Goal: Transaction & Acquisition: Purchase product/service

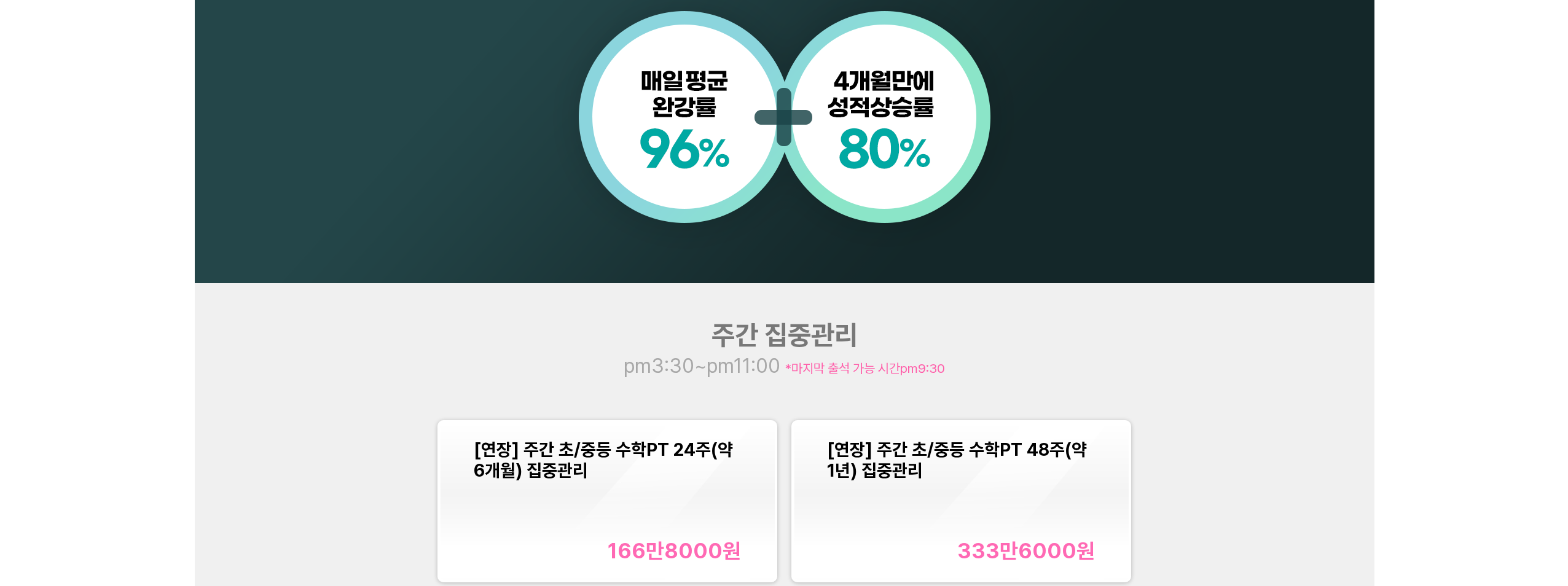
scroll to position [1406, 0]
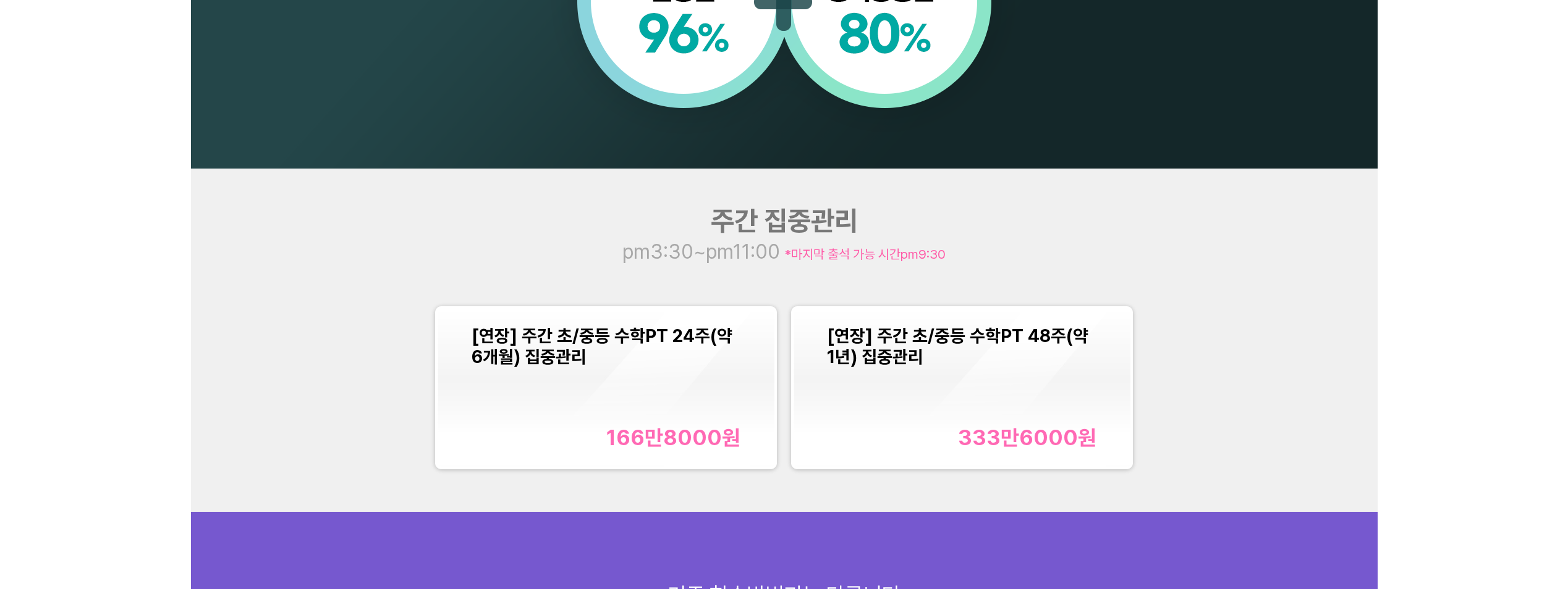
click at [702, 426] on div "166만8000 원" at bounding box center [673, 437] width 134 height 25
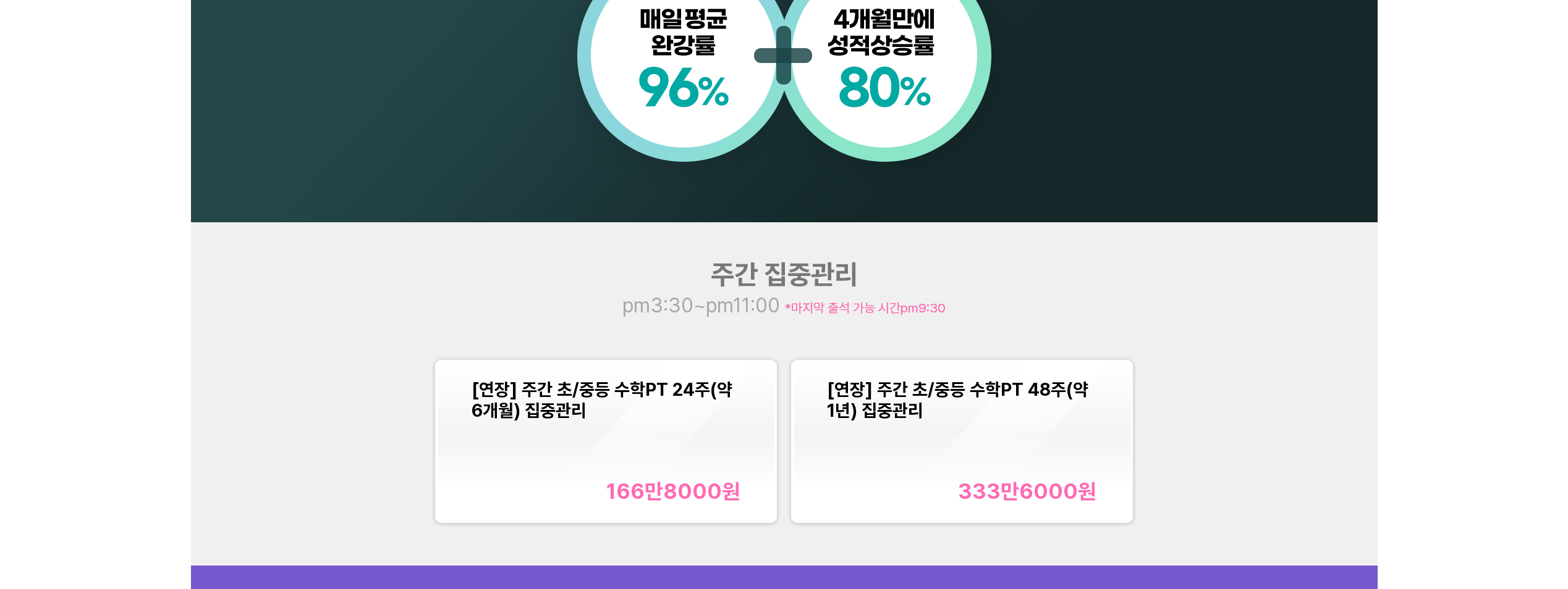
scroll to position [1606, 0]
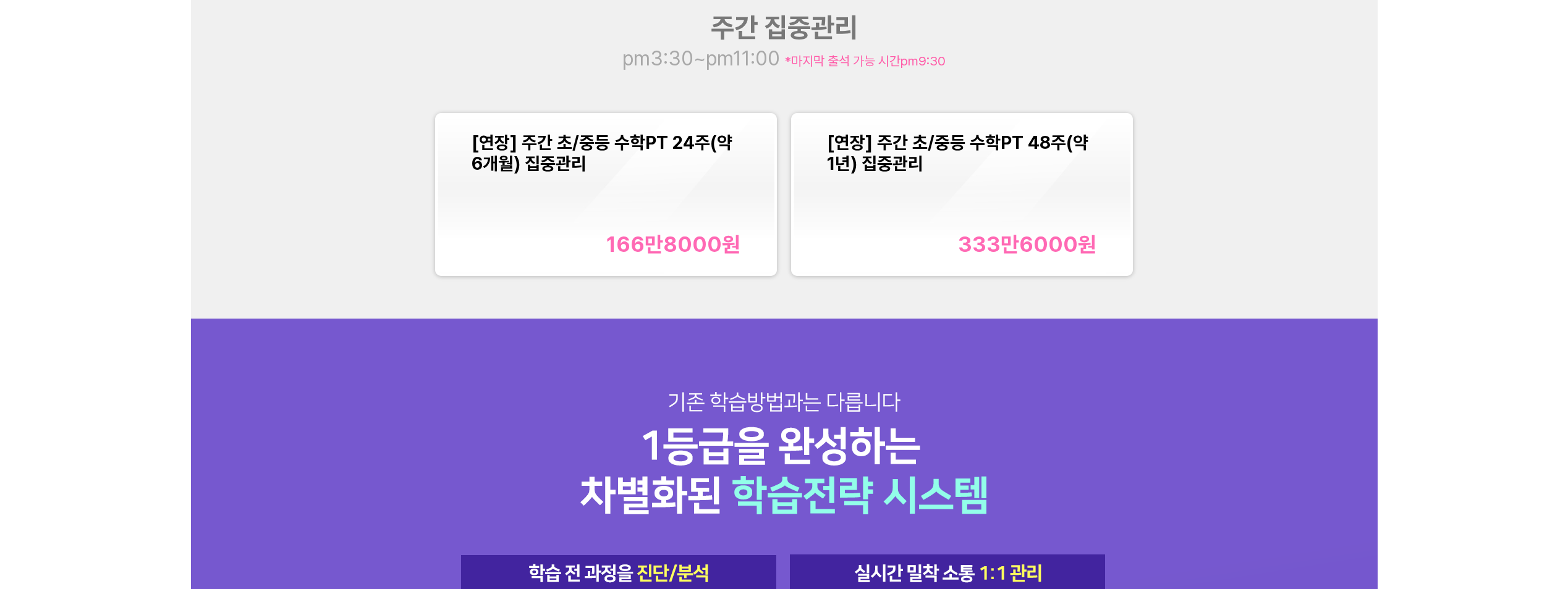
click at [716, 200] on div "[연장] 주간 초/중등 수학PT 24주(약 6개월) 집중관리 166만8000 원" at bounding box center [606, 194] width 270 height 125
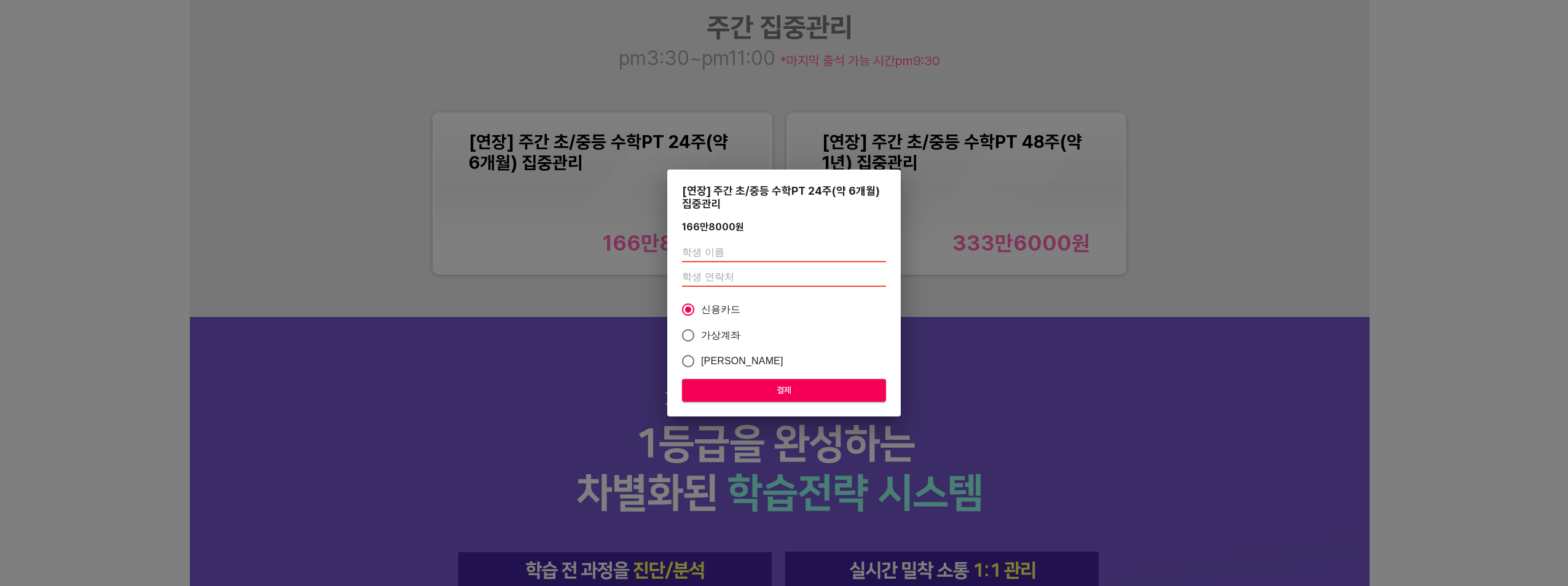
click at [833, 397] on span "결제" at bounding box center [784, 390] width 185 height 15
click at [821, 250] on input "text" at bounding box center [784, 252] width 204 height 20
type input "[PERSON_NAME]"
type input "01097672006"
drag, startPoint x: 813, startPoint y: 387, endPoint x: 1196, endPoint y: 225, distance: 415.9
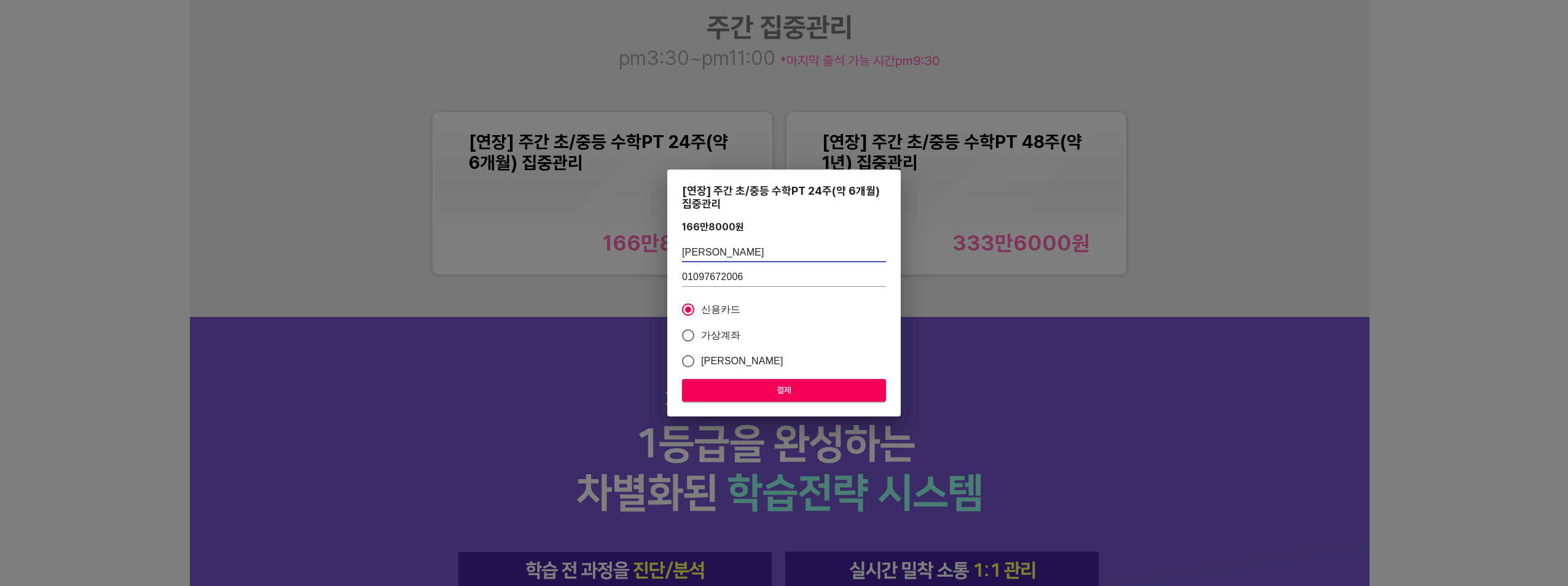
click at [814, 386] on span "결제" at bounding box center [784, 390] width 185 height 15
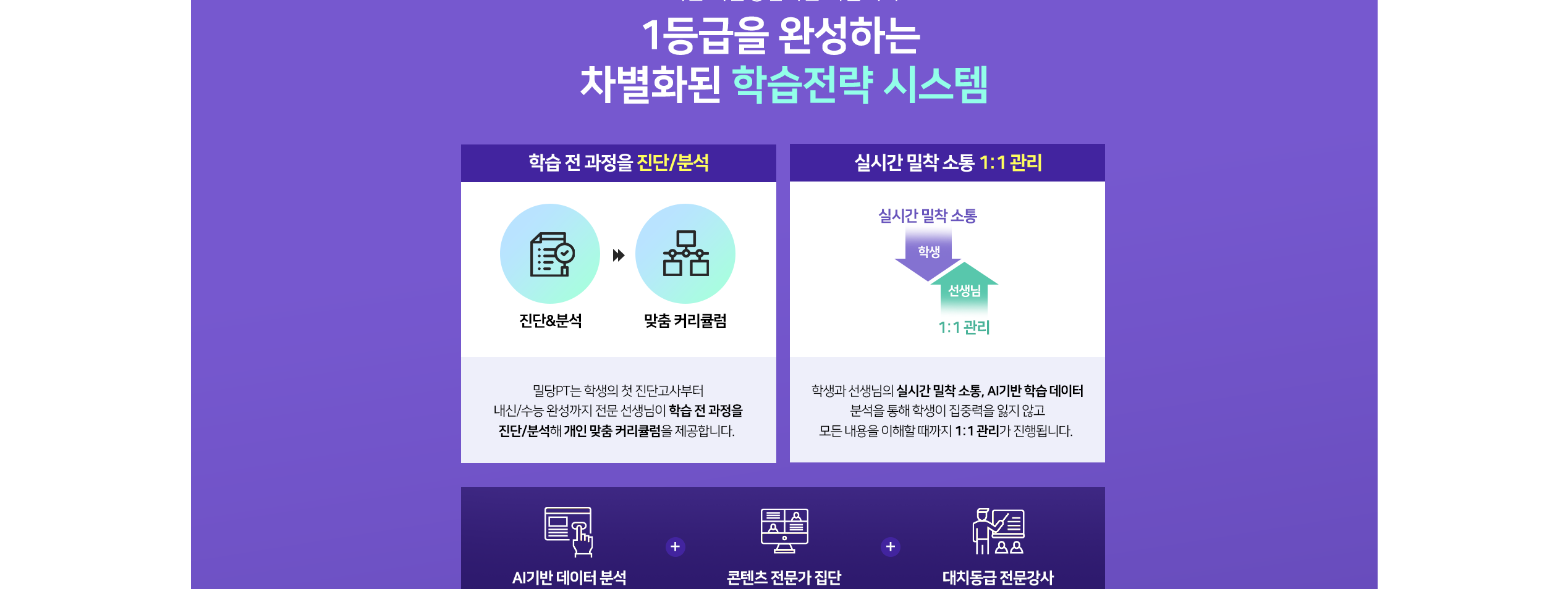
scroll to position [1598, 0]
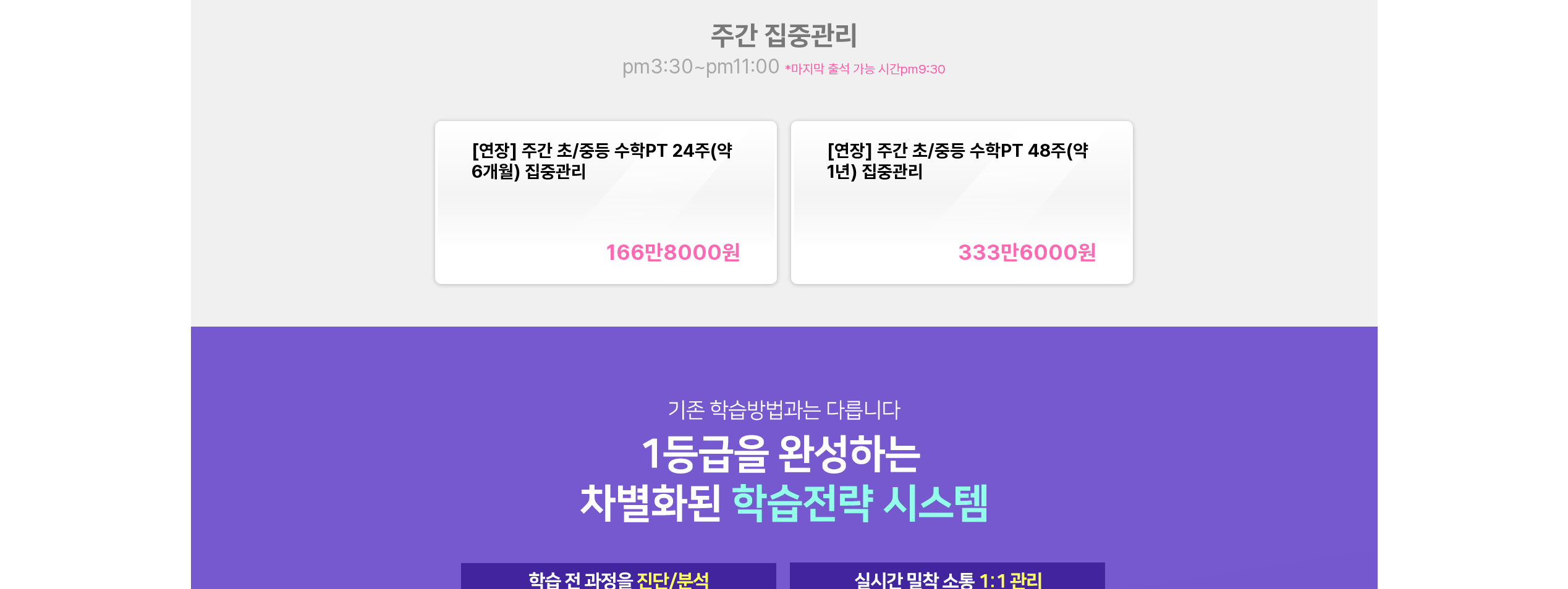
click at [722, 254] on div "166만8000 원" at bounding box center [673, 252] width 134 height 25
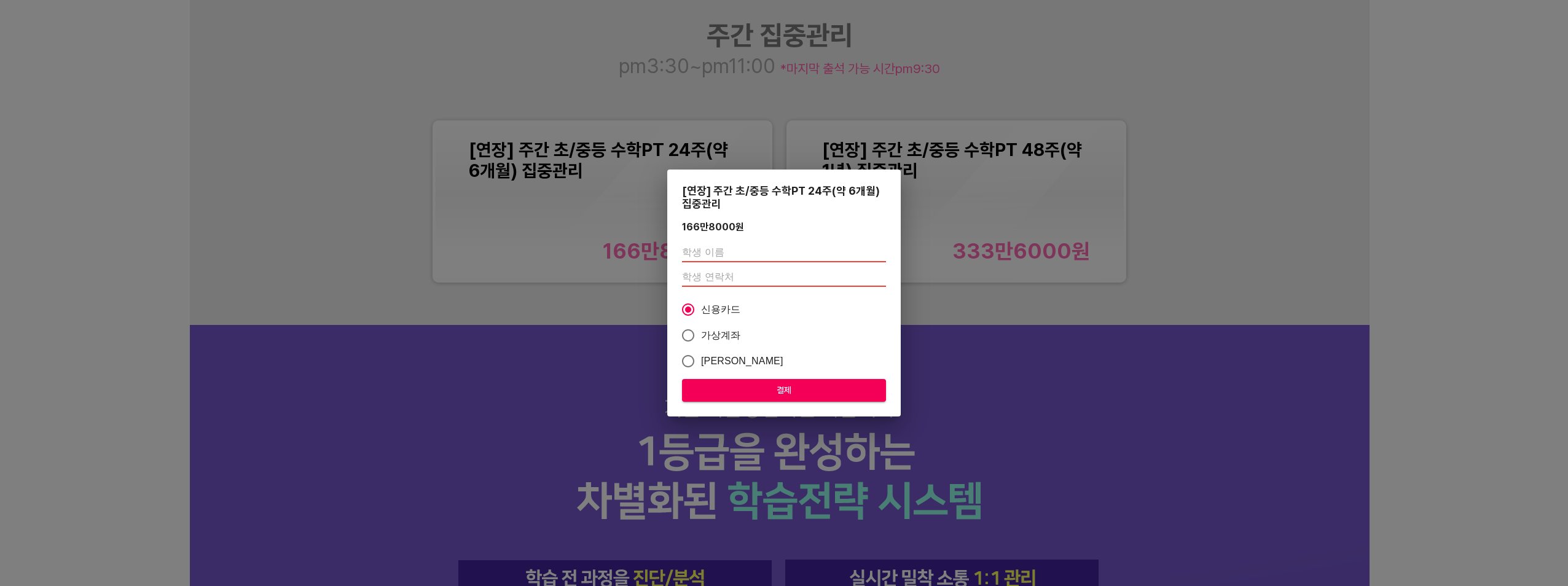
click at [811, 250] on input "text" at bounding box center [784, 252] width 204 height 20
type input "r"
type input "[PERSON_NAME]"
click at [796, 273] on input "number" at bounding box center [784, 277] width 204 height 20
type input "01097672006"
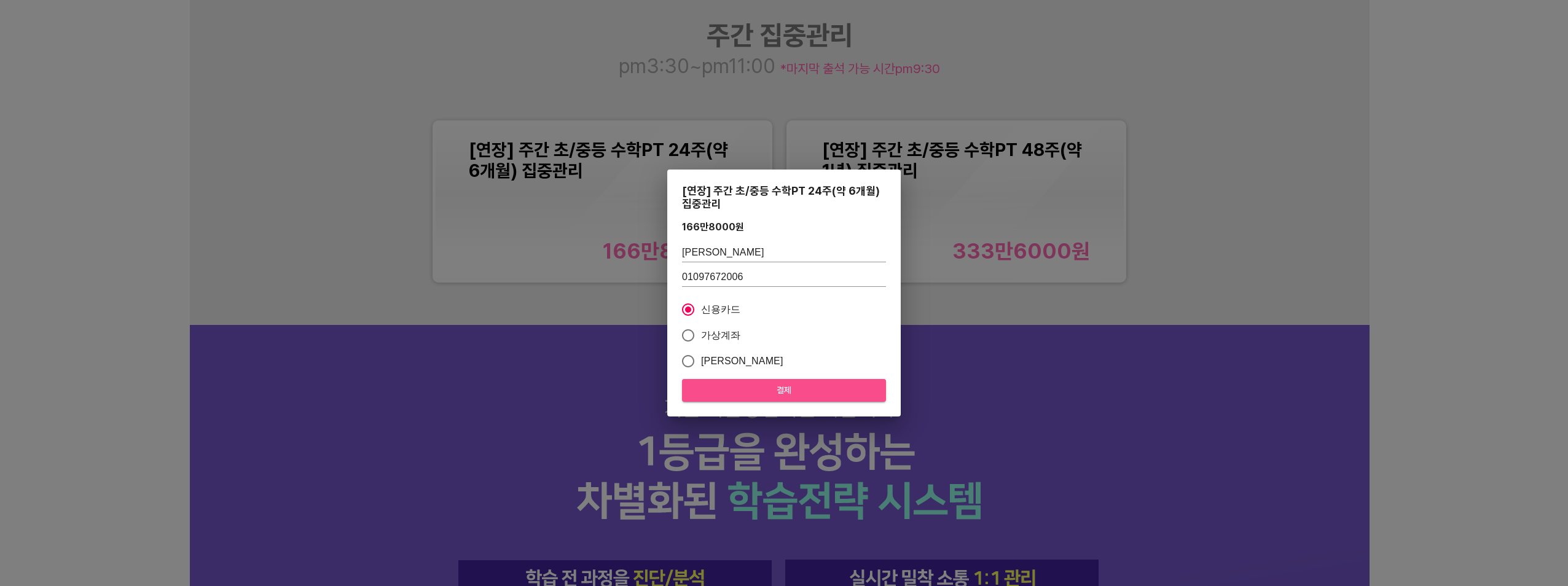
click at [786, 393] on span "결제" at bounding box center [784, 390] width 185 height 15
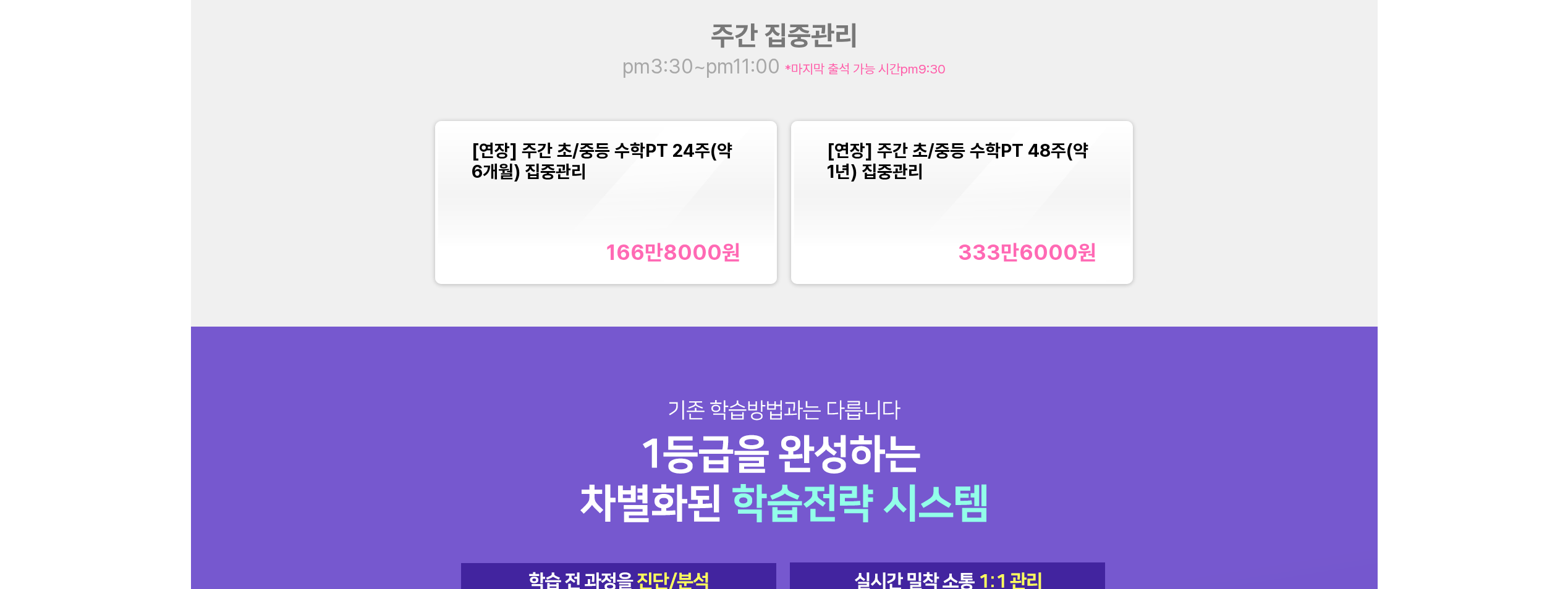
click at [705, 253] on div "166만8000 원" at bounding box center [673, 252] width 134 height 25
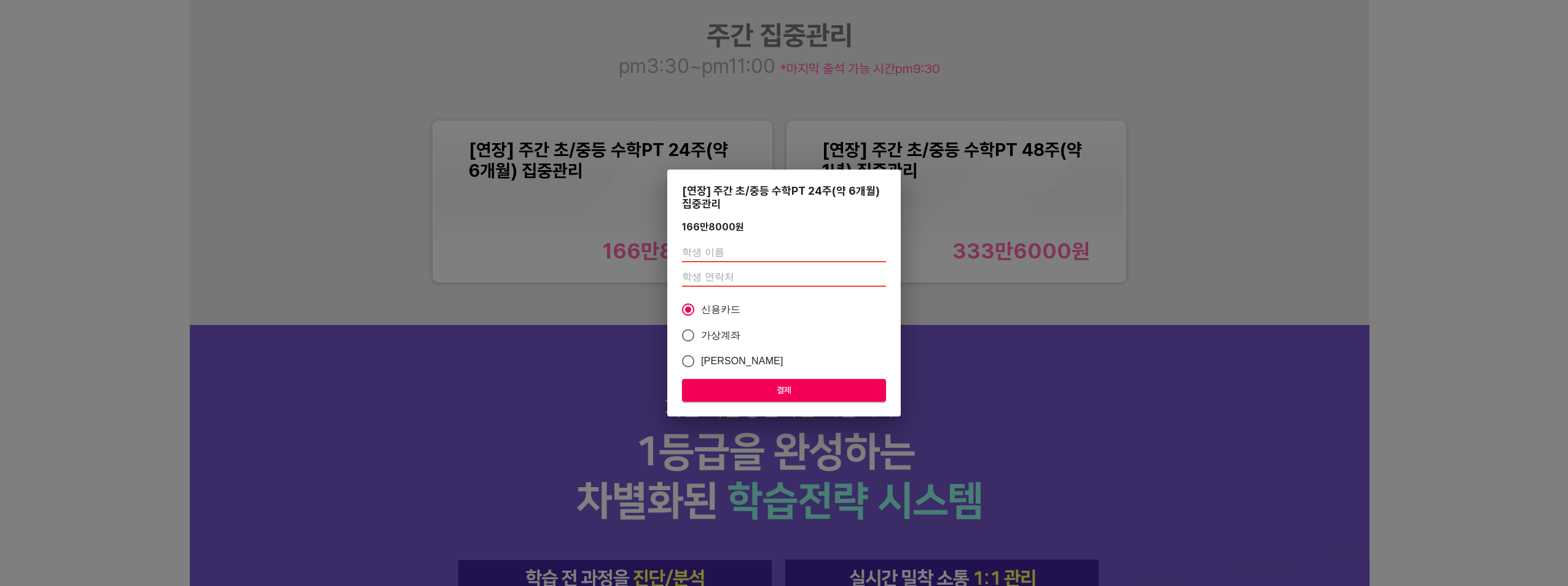
click at [779, 255] on input "text" at bounding box center [784, 252] width 204 height 20
type input "[PERSON_NAME]"
type input "01097672006"
click at [806, 397] on span "결제" at bounding box center [784, 390] width 185 height 15
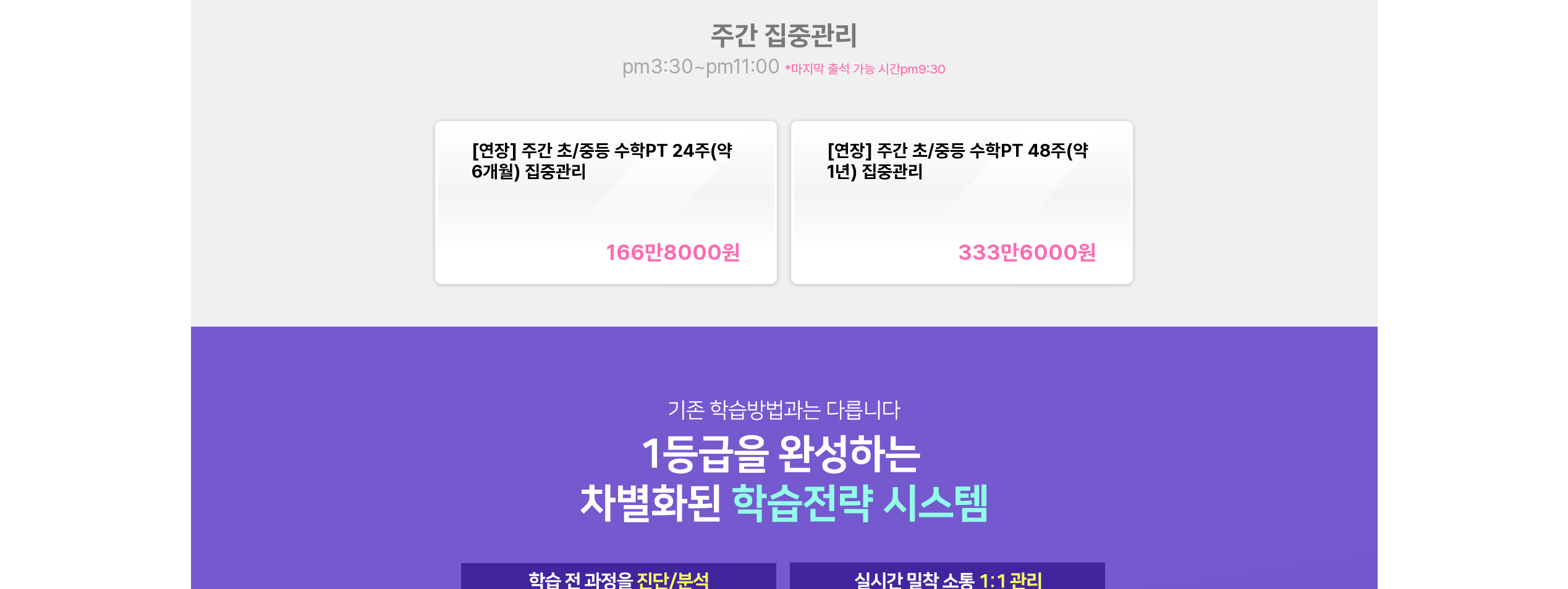
click at [699, 253] on div "166만8000 원" at bounding box center [673, 252] width 134 height 25
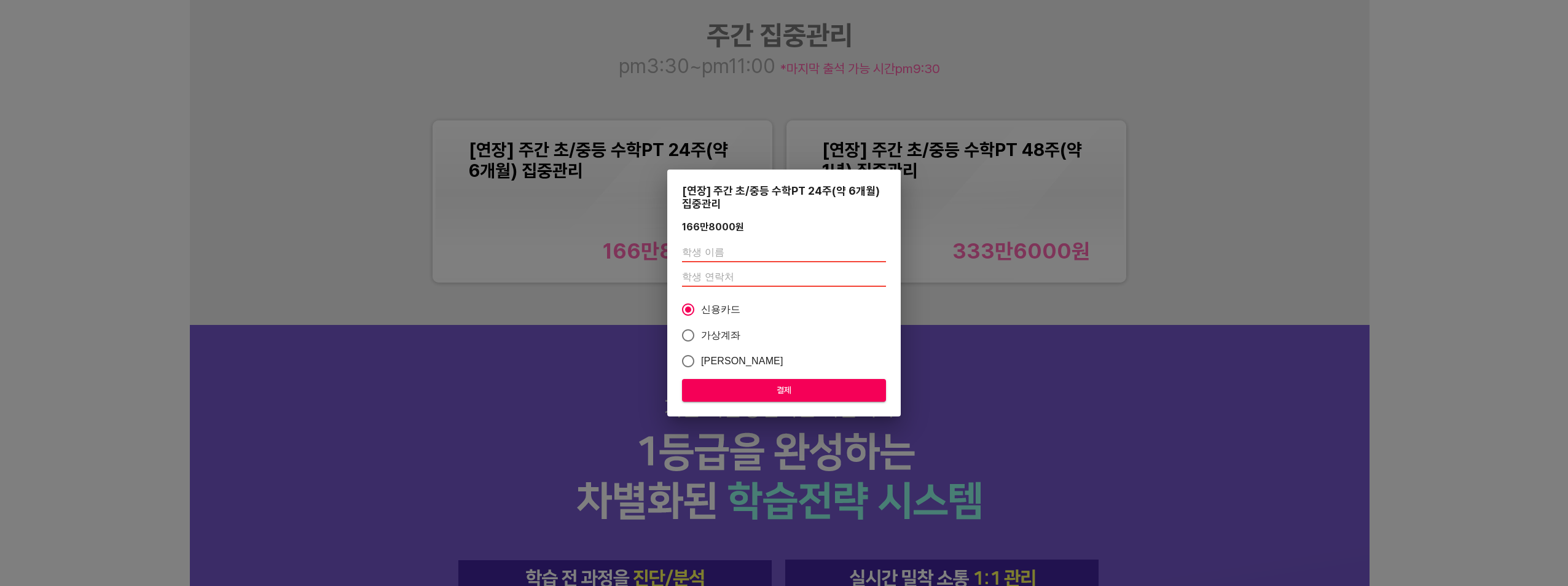
click at [794, 254] on input "text" at bounding box center [784, 252] width 204 height 20
type input "[PERSON_NAME]"
type input "01097672006"
click at [778, 393] on span "결제" at bounding box center [784, 390] width 185 height 15
